Goal: Task Accomplishment & Management: Manage account settings

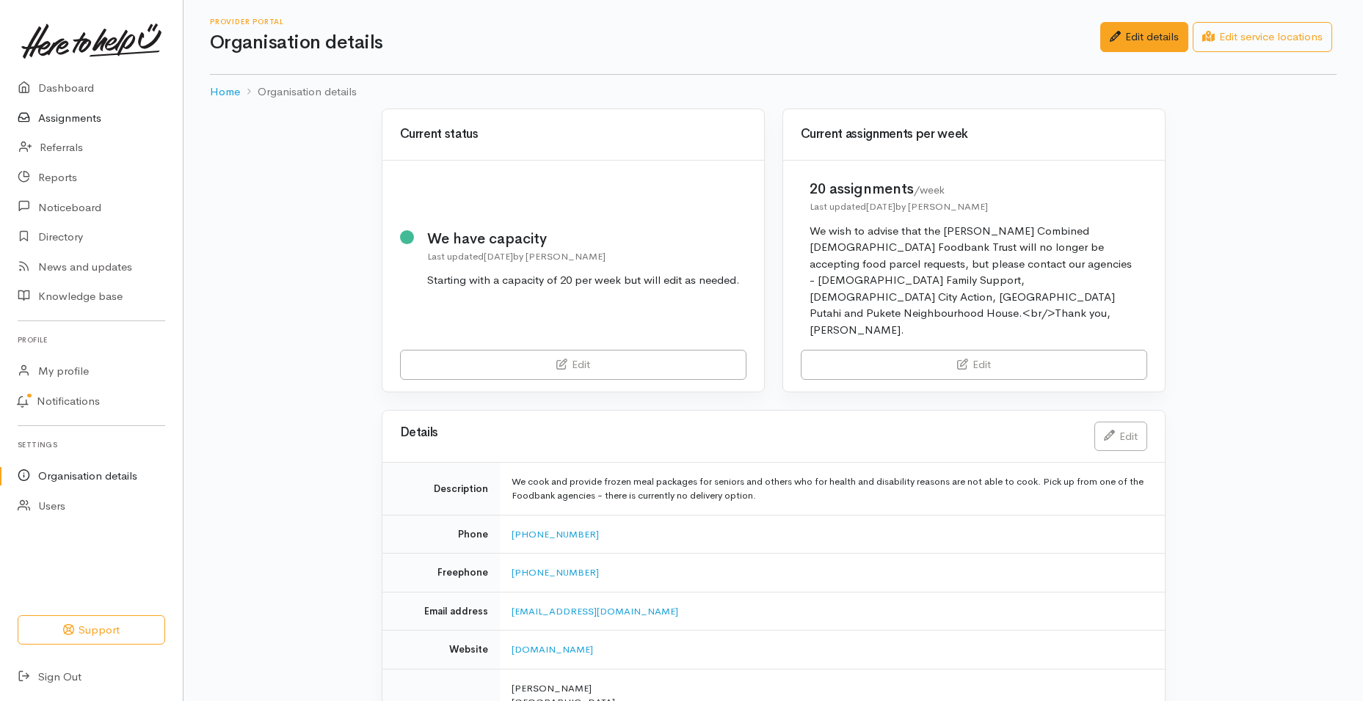
click at [99, 114] on link "Assignments" at bounding box center [91, 118] width 183 height 30
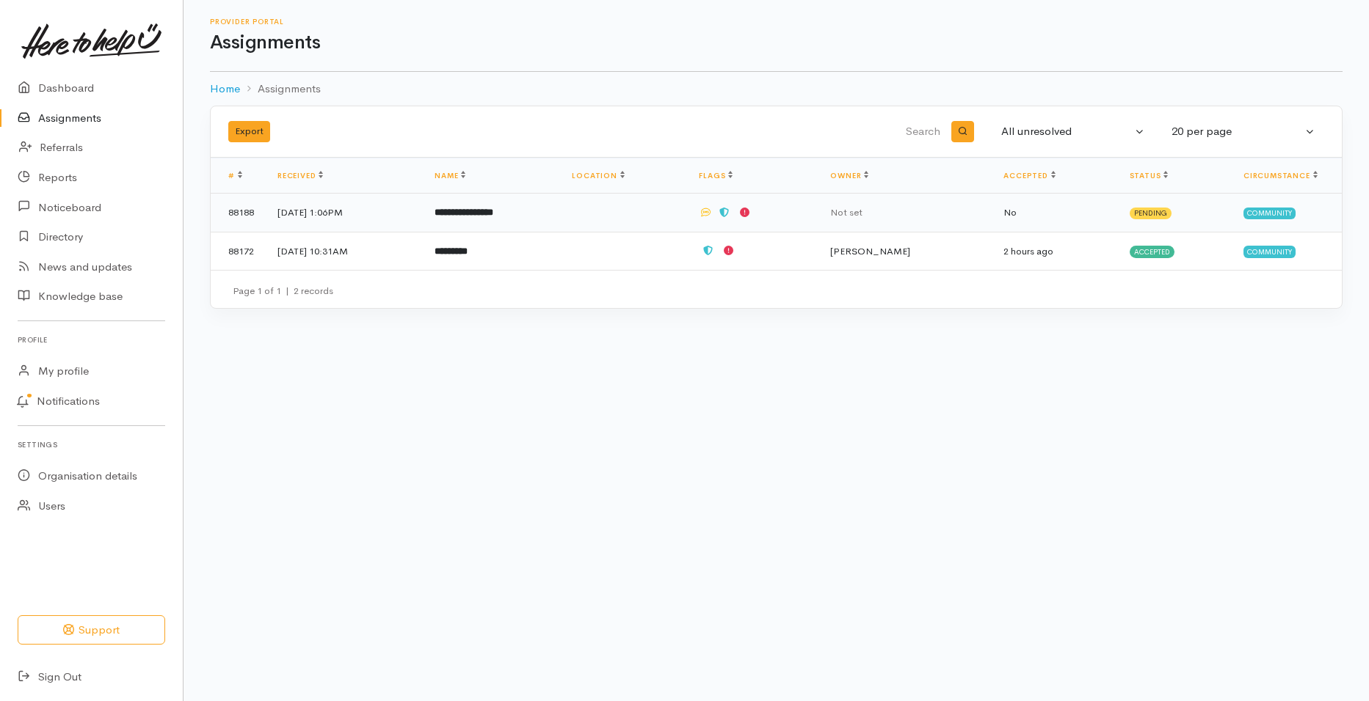
click at [493, 211] on b "**********" at bounding box center [463, 213] width 59 height 10
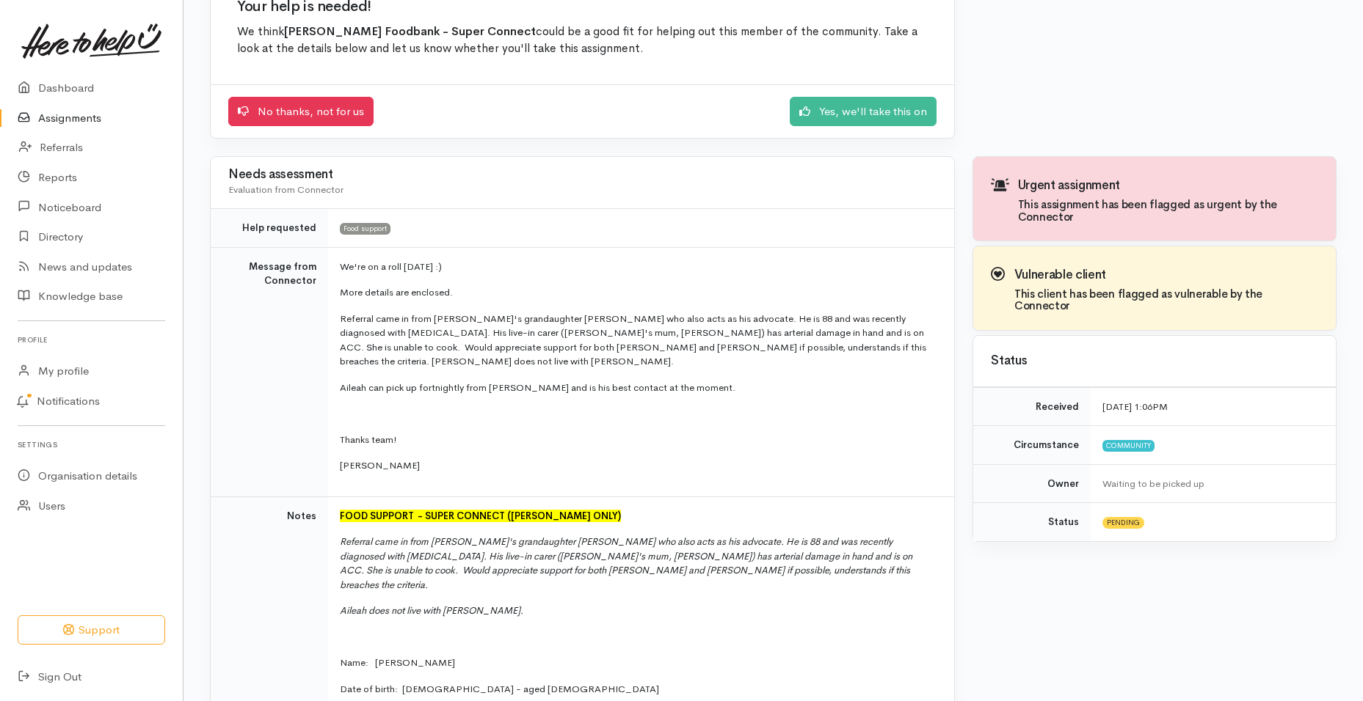
scroll to position [123, 0]
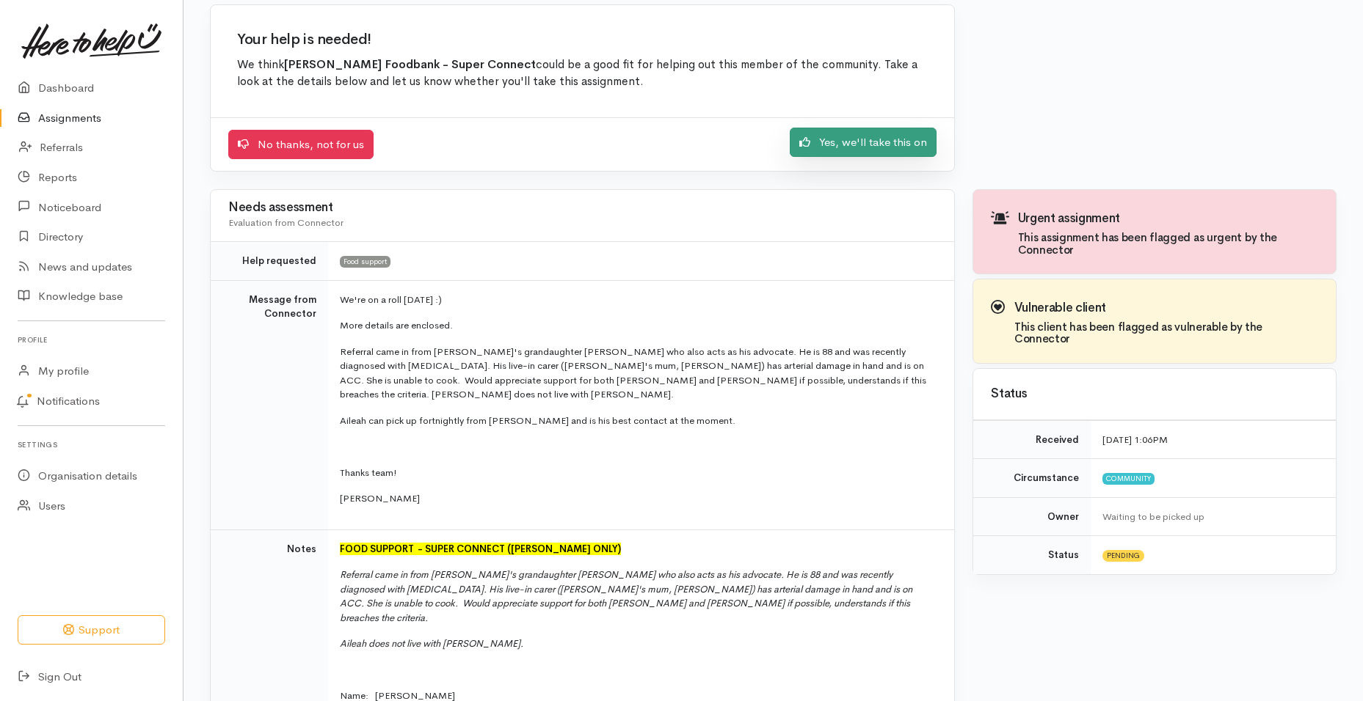
click at [884, 137] on link "Yes, we'll take this on" at bounding box center [863, 143] width 147 height 30
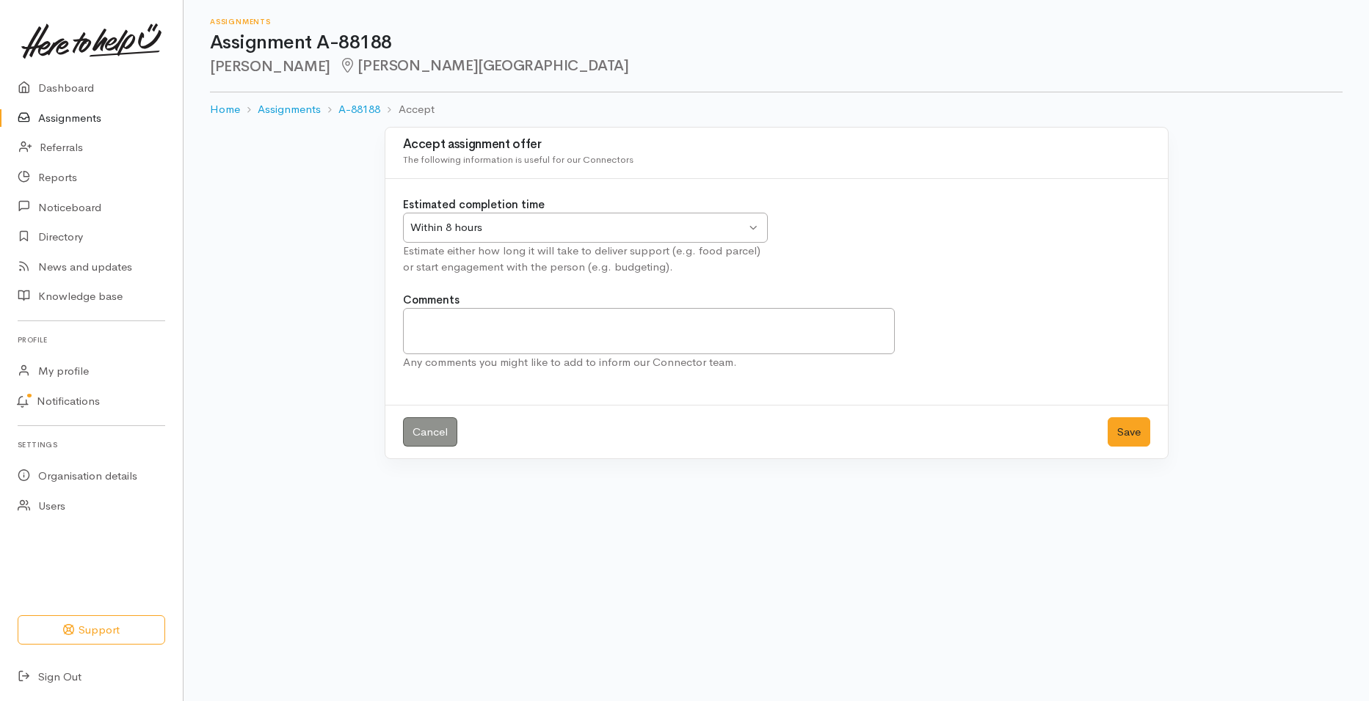
click at [751, 226] on div "Within 8 hours Within 8 hours" at bounding box center [585, 228] width 365 height 30
click at [459, 321] on textarea "Comments" at bounding box center [649, 331] width 492 height 46
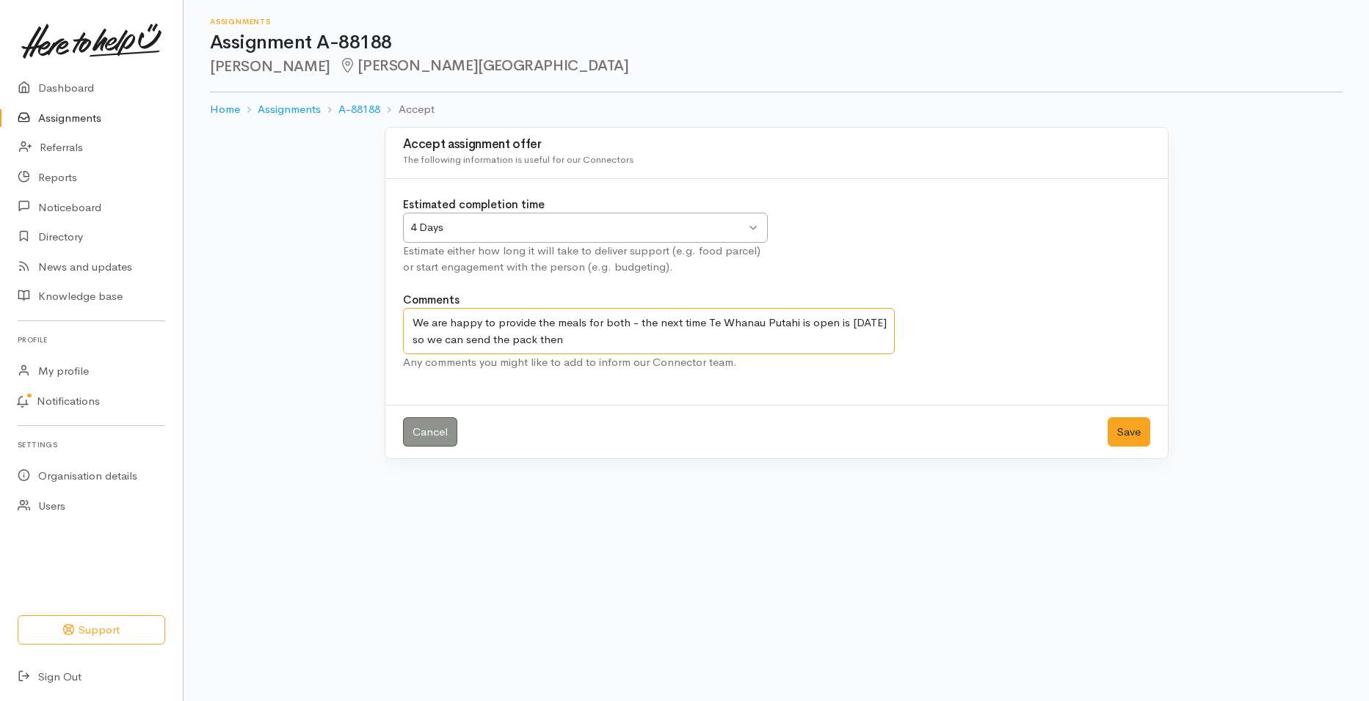
click at [418, 319] on textarea "We are happy to provide the meals for both - the next time Te Whanau Putahi is …" at bounding box center [649, 331] width 492 height 46
drag, startPoint x: 696, startPoint y: 324, endPoint x: 699, endPoint y: 306, distance: 17.7
click at [696, 324] on textarea "Thank you. We are happy to provide the meals for both - the next time Te Whanau…" at bounding box center [649, 331] width 492 height 46
type textarea "Thank you. We are happy to provide the meals for both. The next time Te Whanau …"
click at [1124, 434] on button "Save" at bounding box center [1128, 433] width 43 height 30
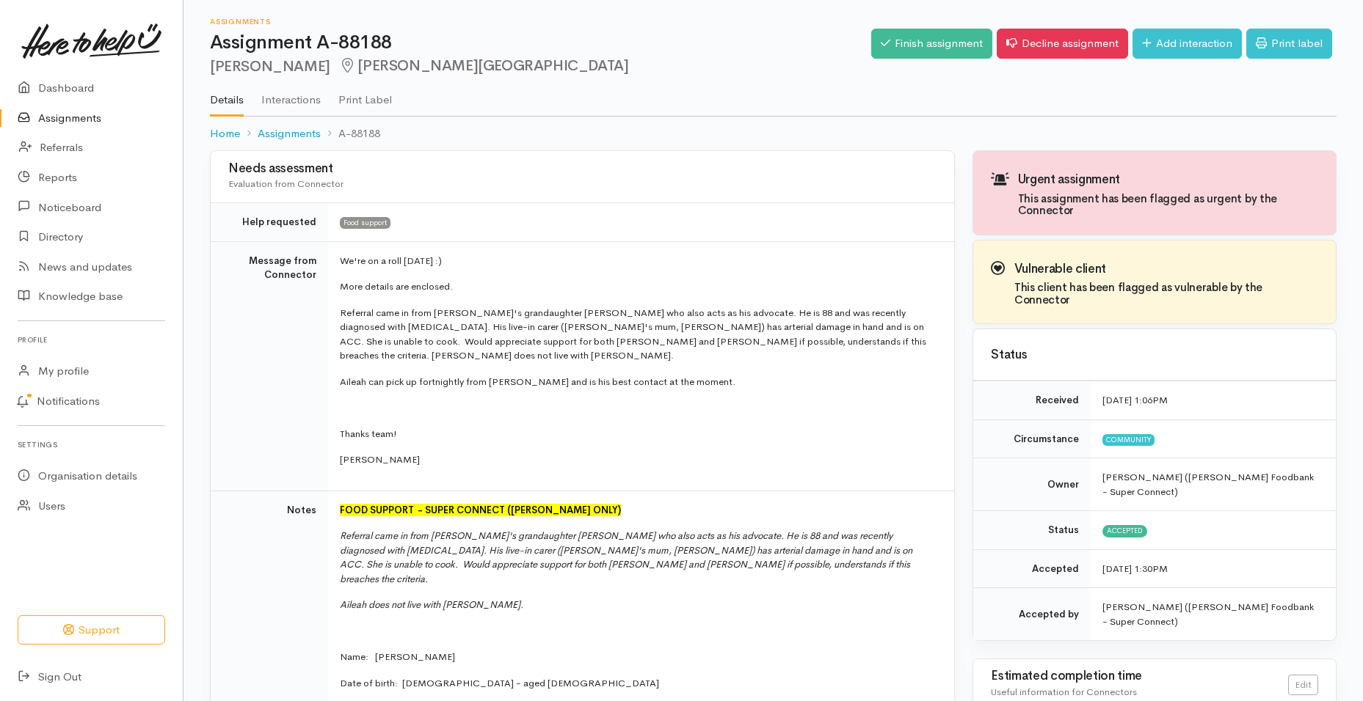
click at [73, 117] on link "Assignments" at bounding box center [91, 118] width 183 height 30
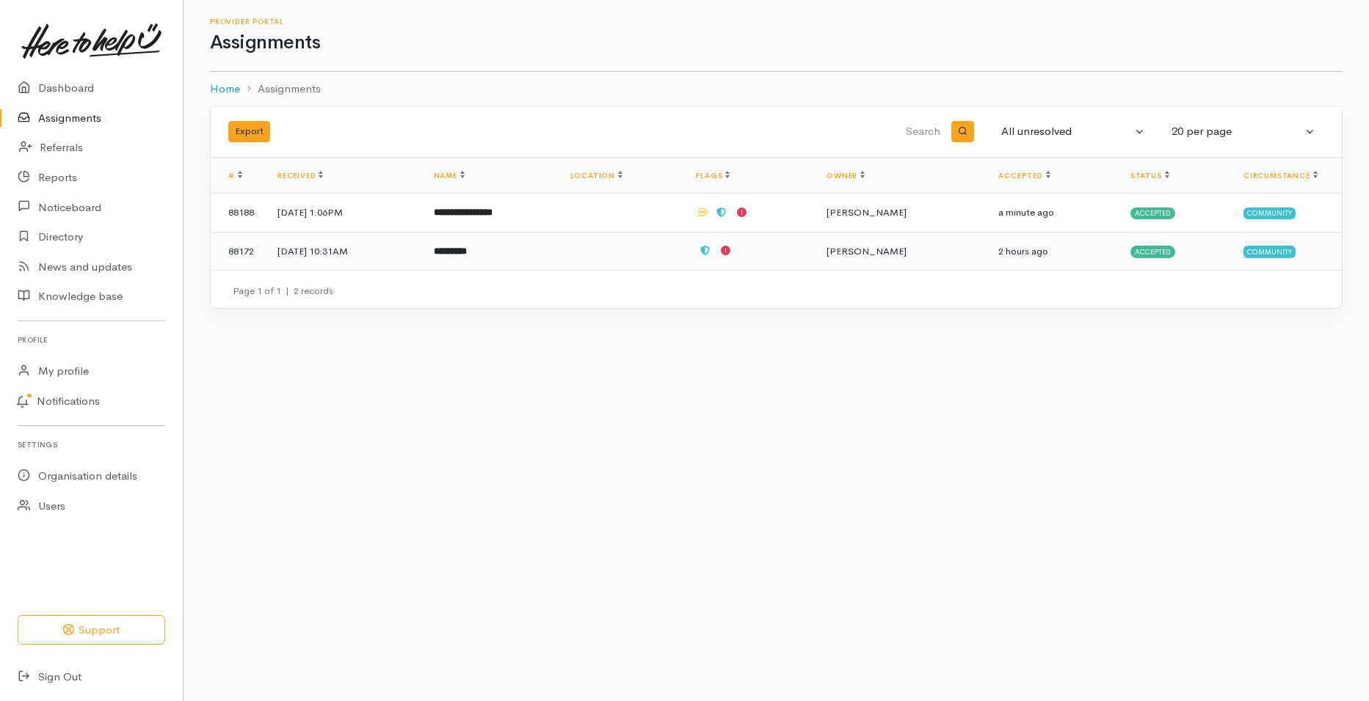
click at [467, 251] on b "*********" at bounding box center [450, 252] width 33 height 10
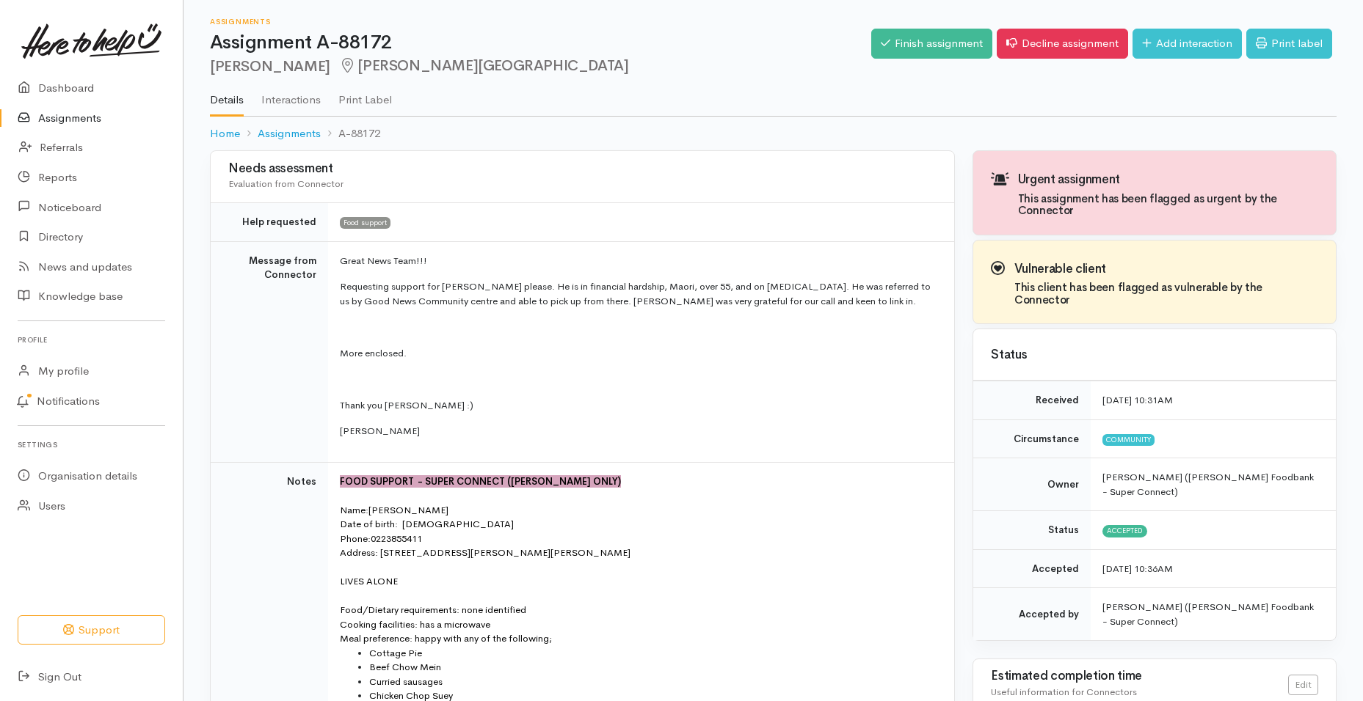
click at [80, 117] on link "Assignments" at bounding box center [91, 118] width 183 height 30
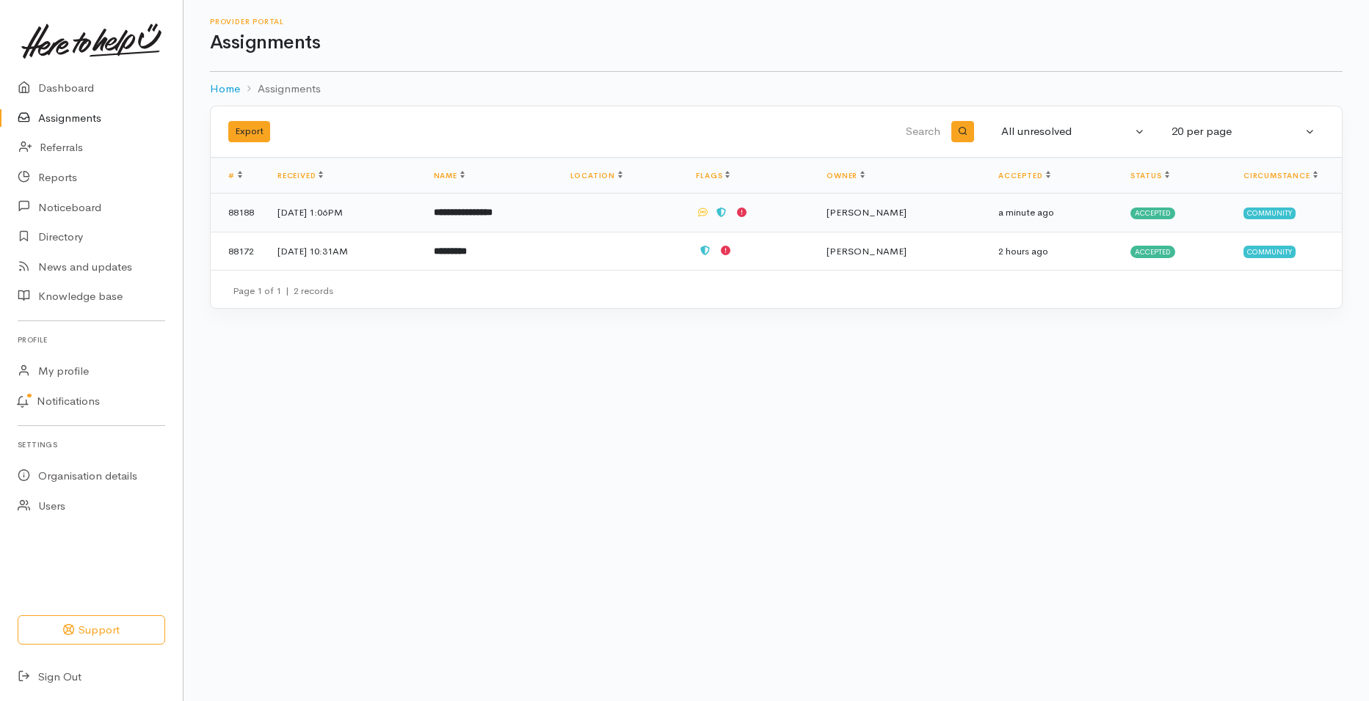
click at [492, 208] on b "**********" at bounding box center [463, 213] width 59 height 10
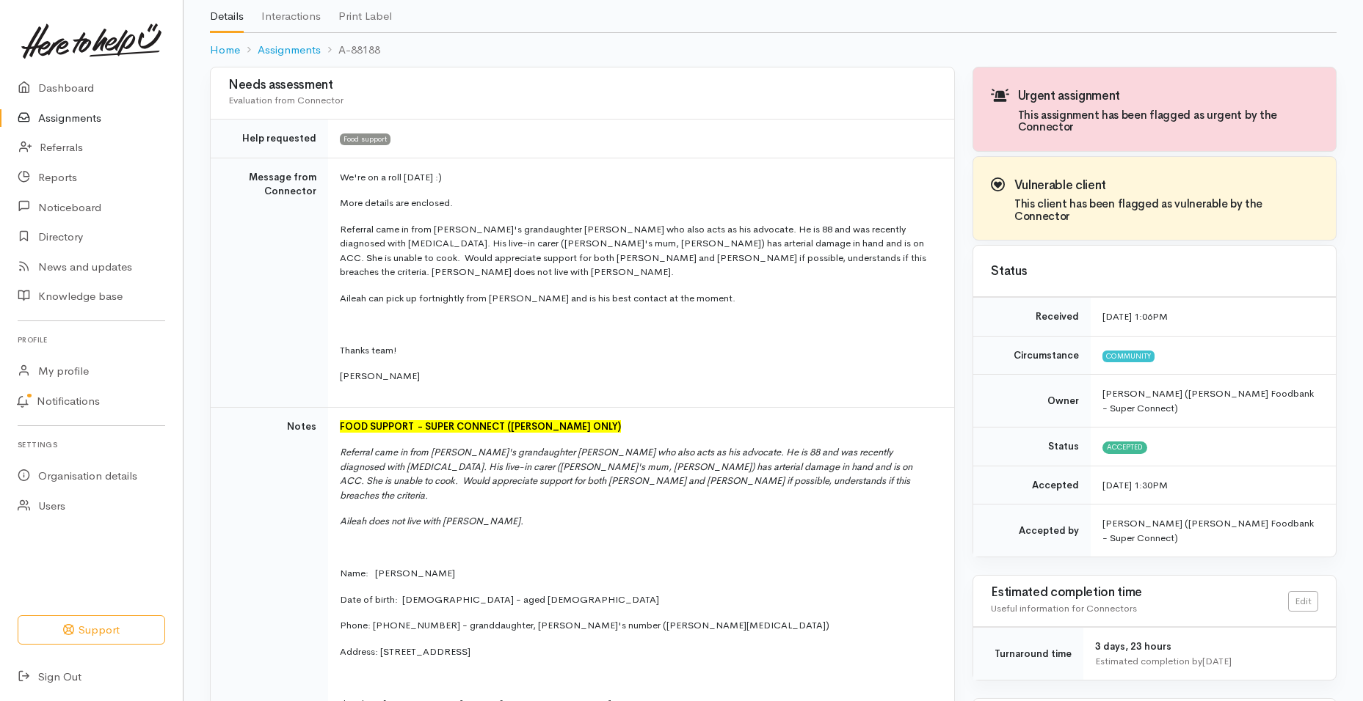
scroll to position [65, 0]
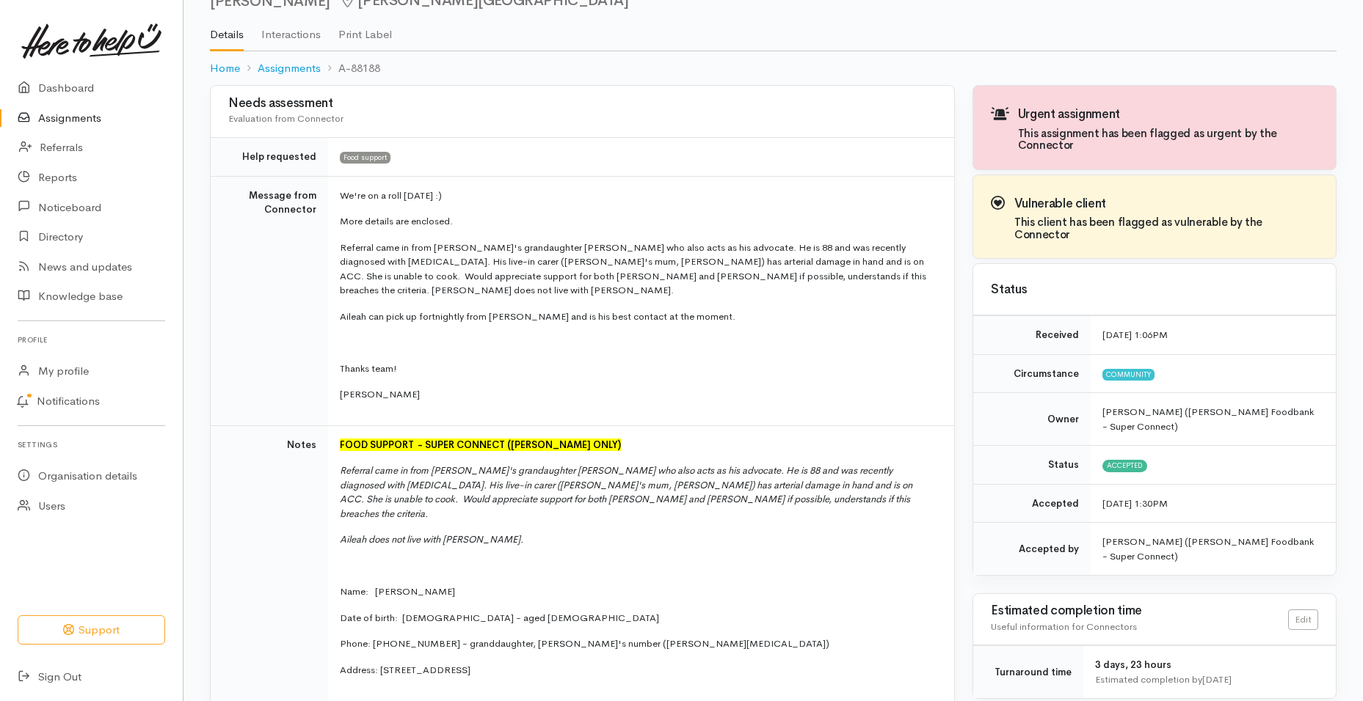
click at [64, 120] on link "Assignments" at bounding box center [91, 118] width 183 height 30
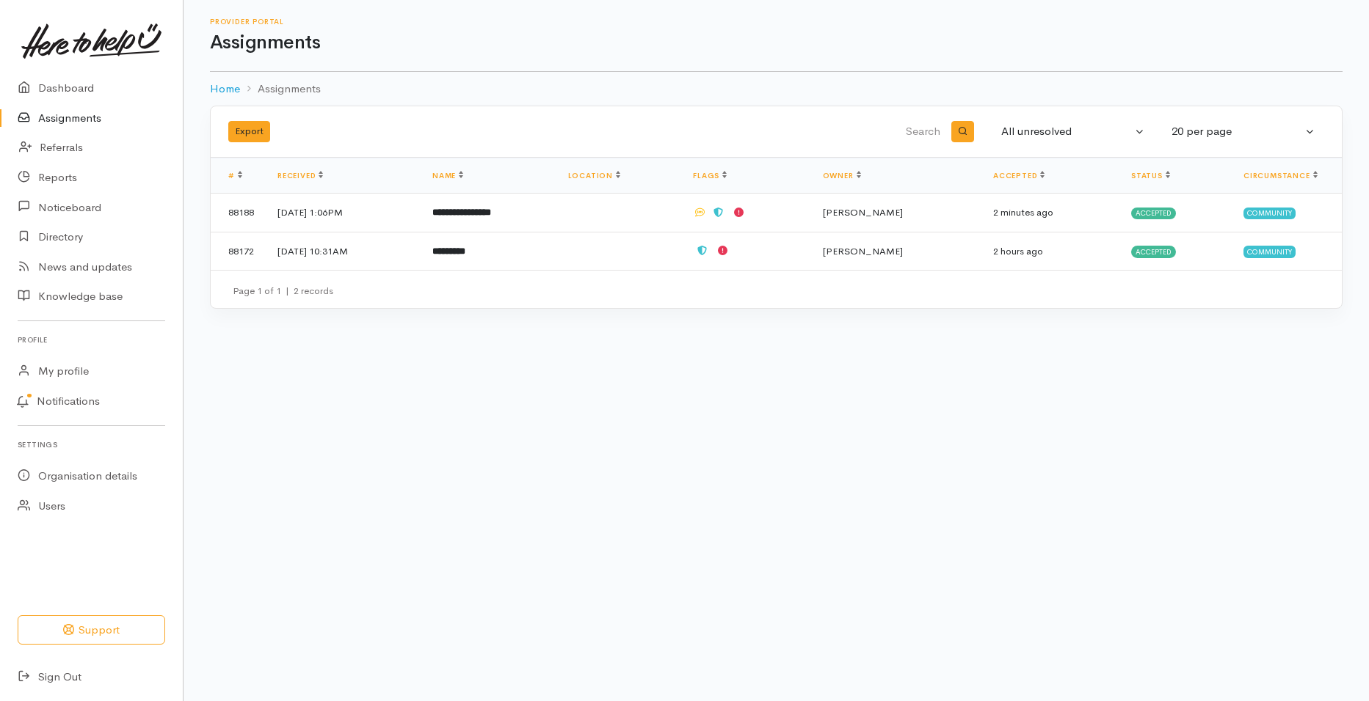
click at [108, 118] on link "Assignments" at bounding box center [91, 118] width 183 height 30
